Goal: Information Seeking & Learning: Find specific fact

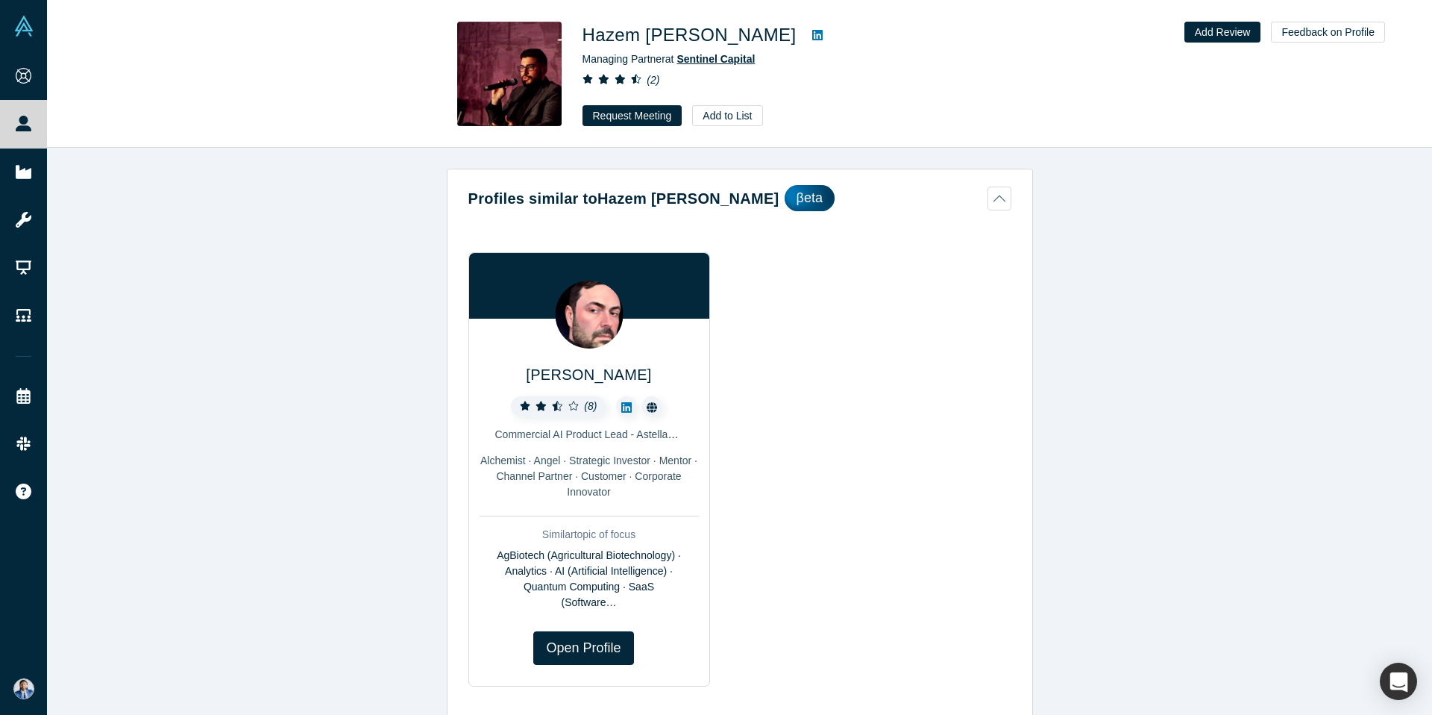
click at [711, 58] on span "Sentinel Capital" at bounding box center [716, 59] width 78 height 12
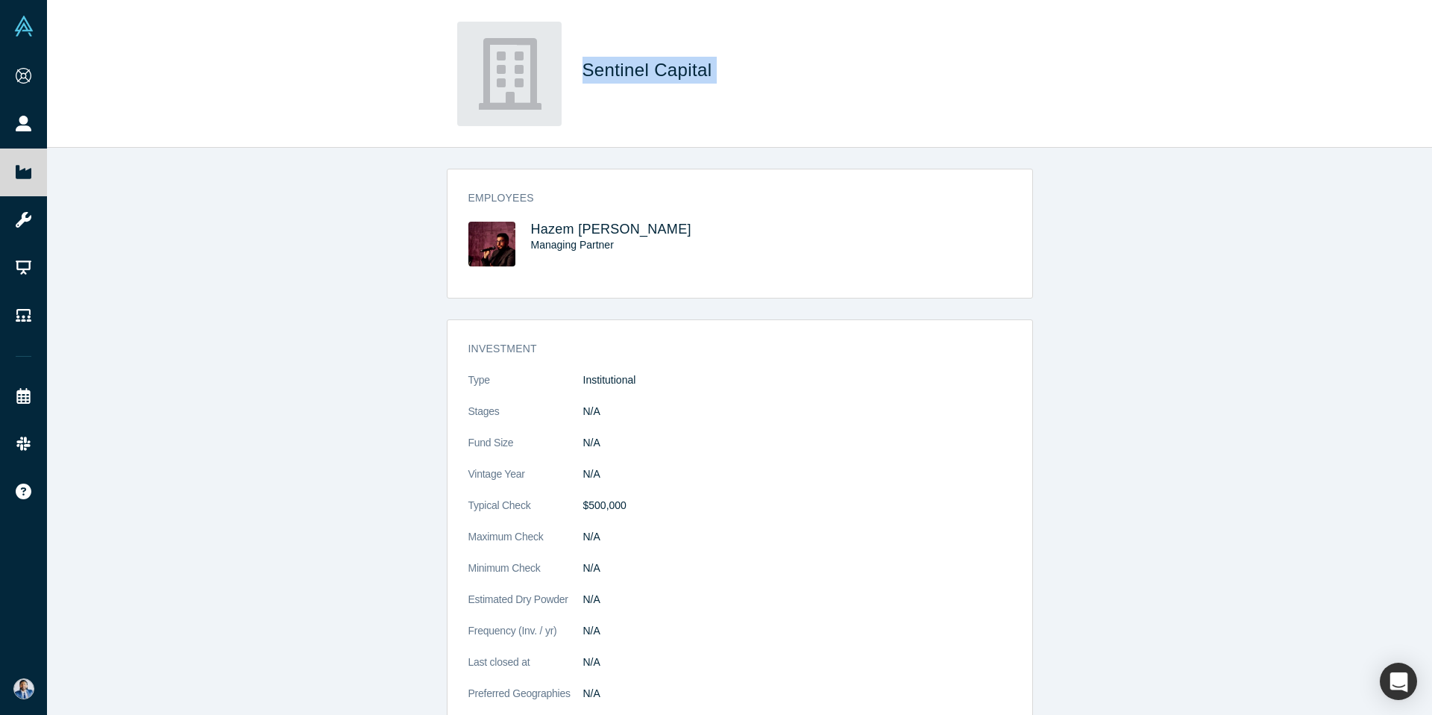
drag, startPoint x: 580, startPoint y: 74, endPoint x: 724, endPoint y: 81, distance: 143.4
click at [724, 81] on div "Sentinel Capital" at bounding box center [740, 74] width 586 height 104
copy span "Sentinel Capital"
